Goal: Task Accomplishment & Management: Complete application form

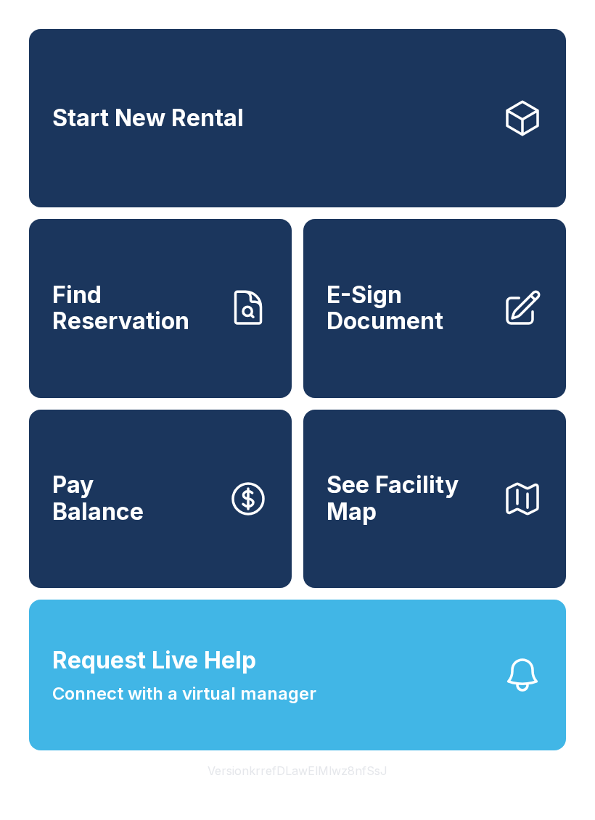
scroll to position [17, 0]
click at [439, 307] on span "E-Sign Document" at bounding box center [408, 308] width 164 height 53
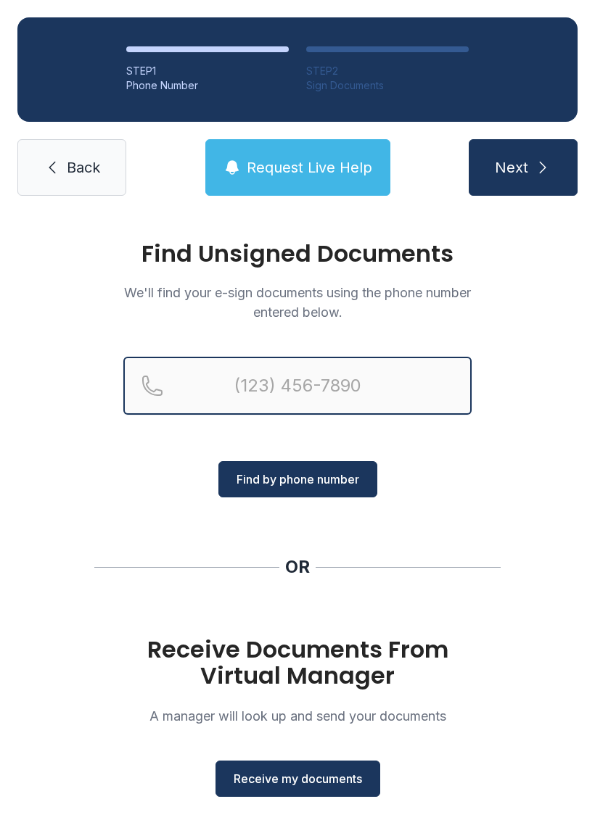
click at [318, 389] on input "Reservation phone number" at bounding box center [297, 386] width 348 height 58
type input "[PHONE_NUMBER]"
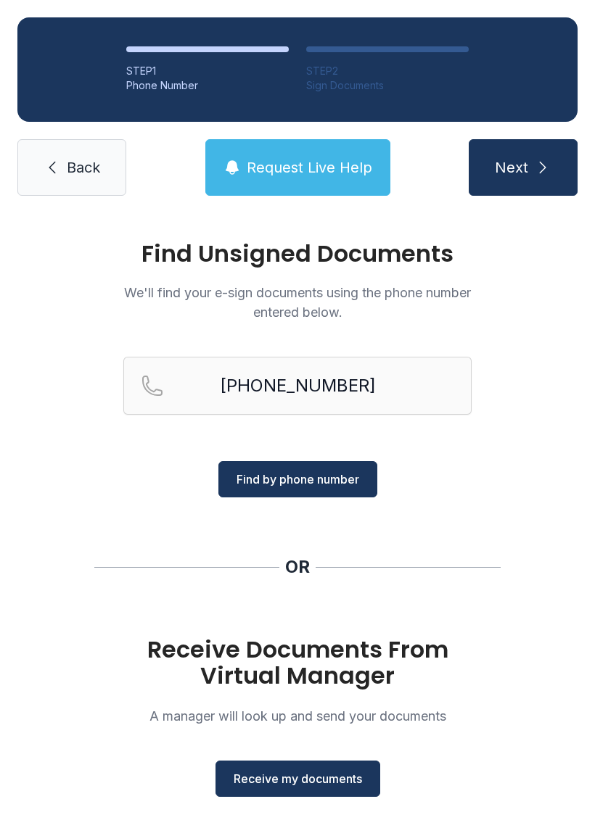
click at [323, 484] on span "Find by phone number" at bounding box center [297, 479] width 123 height 17
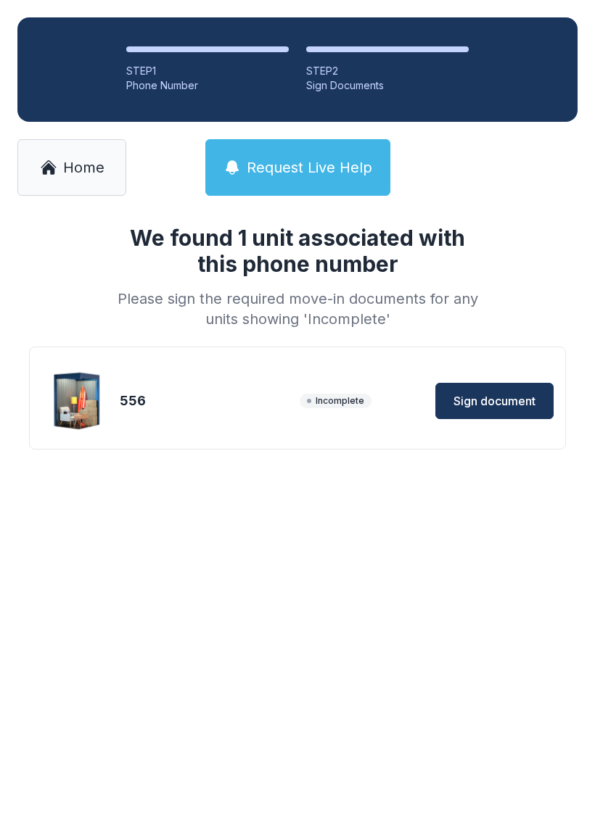
click at [525, 388] on button "Sign document" at bounding box center [494, 401] width 118 height 36
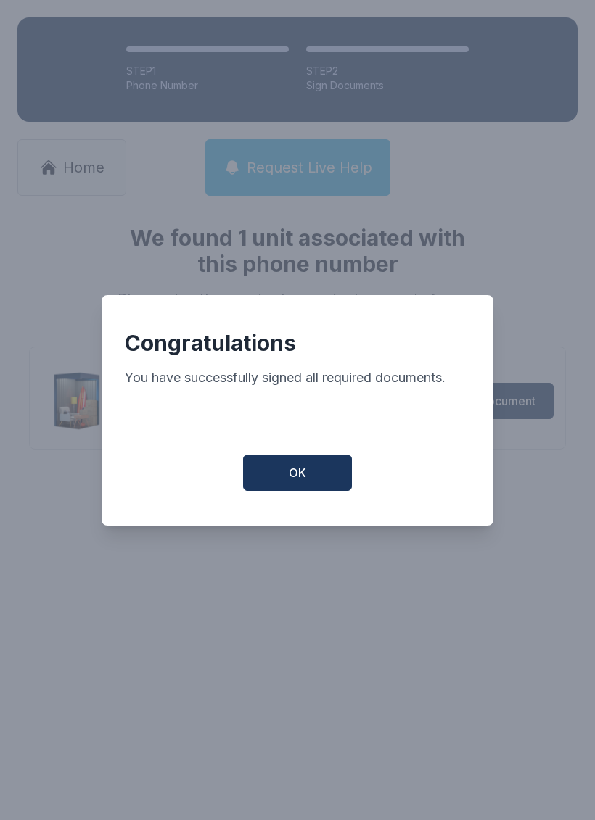
click at [310, 479] on button "OK" at bounding box center [297, 473] width 109 height 36
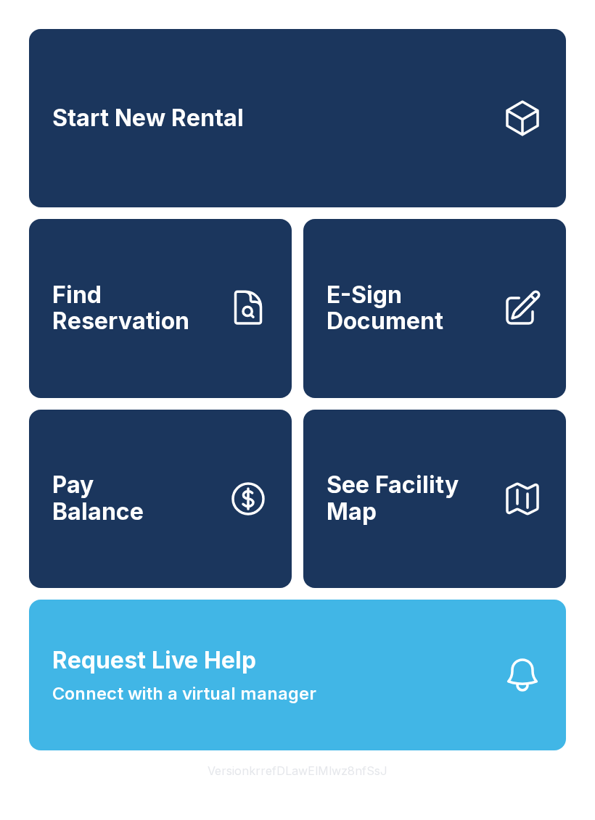
click at [437, 324] on span "E-Sign Document" at bounding box center [408, 308] width 164 height 53
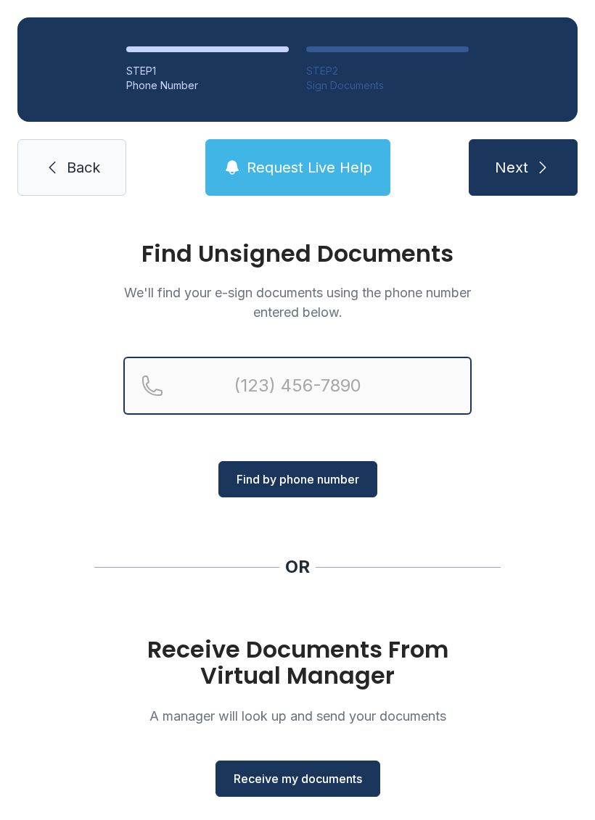
click at [352, 376] on input "Reservation phone number" at bounding box center [297, 386] width 348 height 58
type input "[PHONE_NUMBER]"
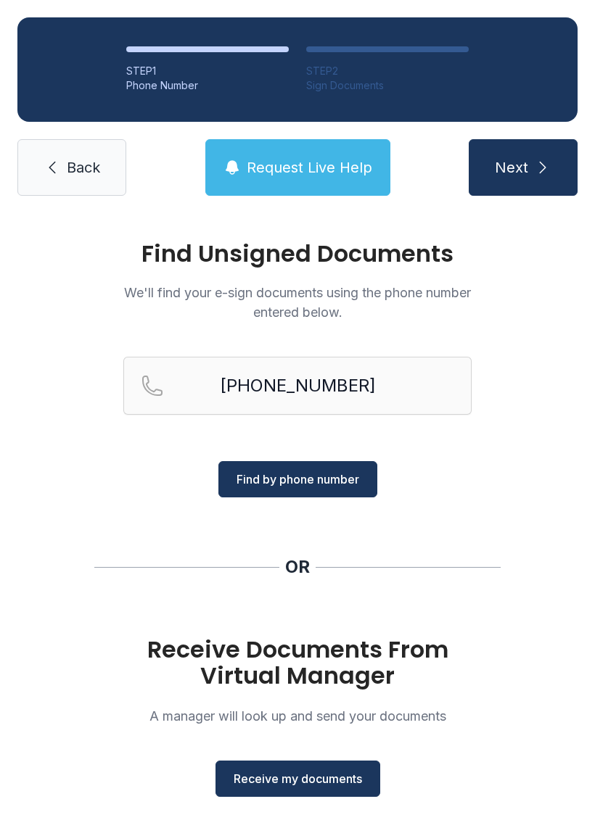
click at [331, 480] on span "Find by phone number" at bounding box center [297, 479] width 123 height 17
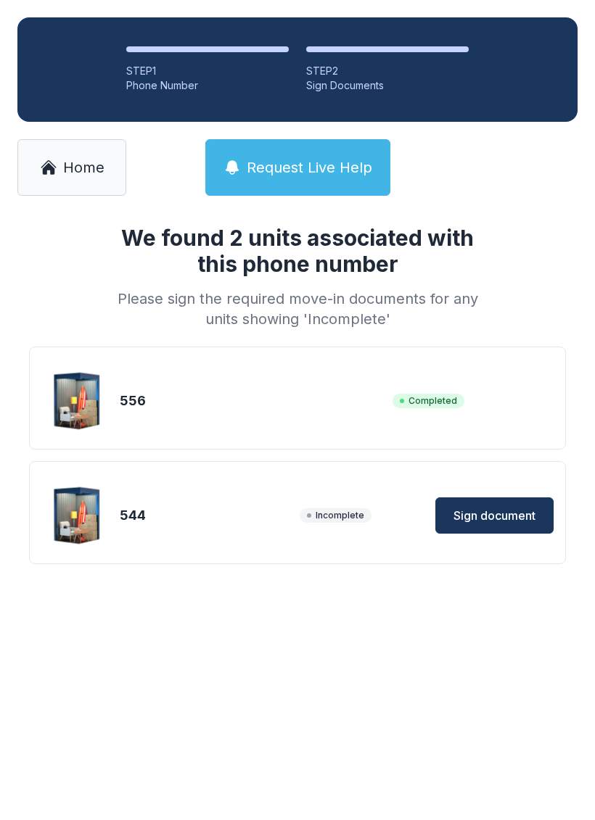
click at [497, 518] on span "Sign document" at bounding box center [494, 515] width 82 height 17
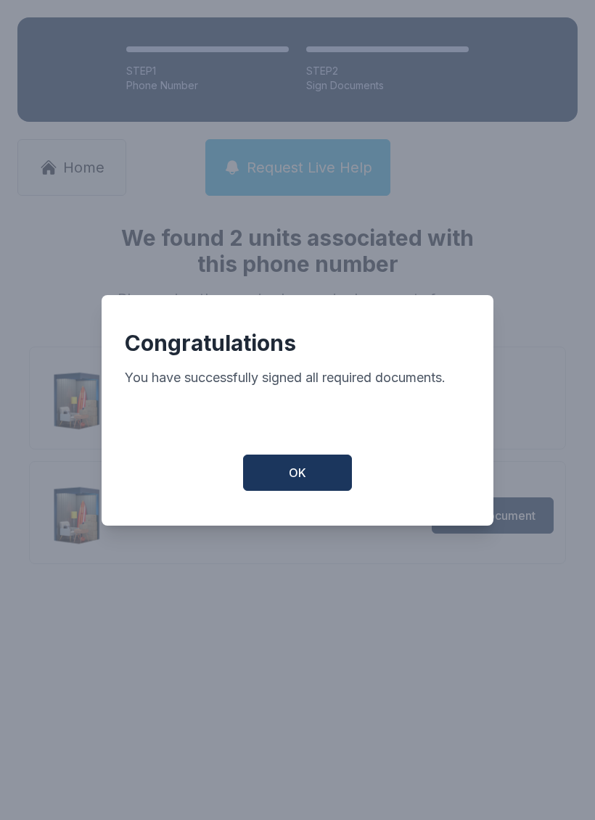
click at [315, 485] on button "OK" at bounding box center [297, 473] width 109 height 36
